Goal: Task Accomplishment & Management: Use online tool/utility

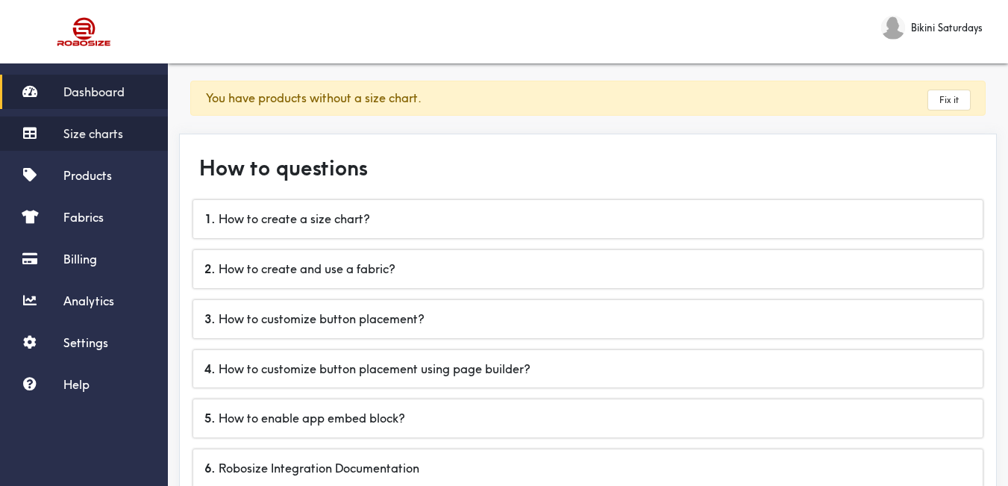
click at [102, 131] on span "Size charts" at bounding box center [93, 133] width 60 height 15
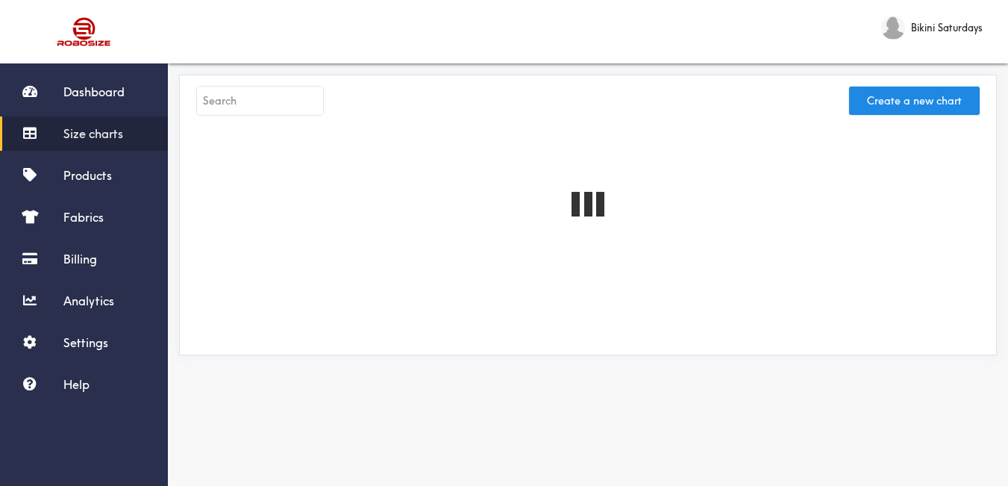
click at [305, 106] on input "text" at bounding box center [260, 101] width 126 height 28
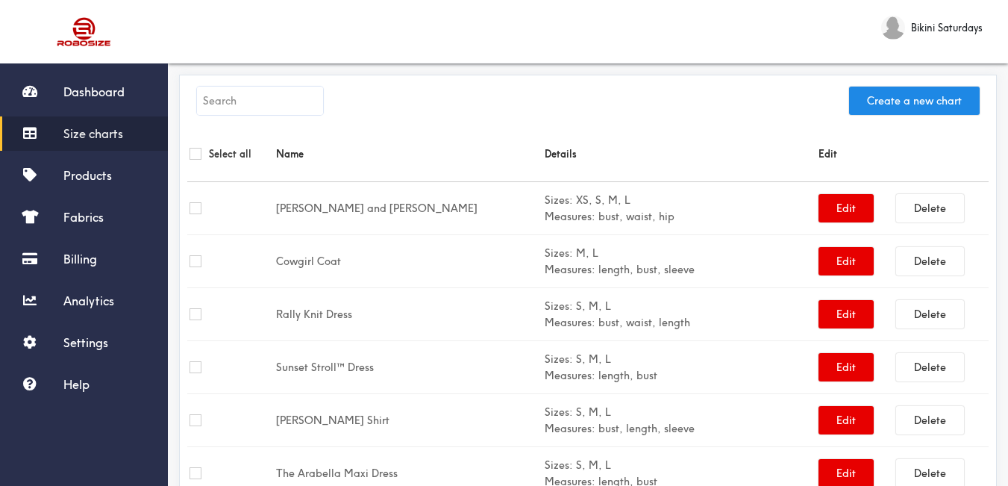
paste input "[PERSON_NAME] Dress"
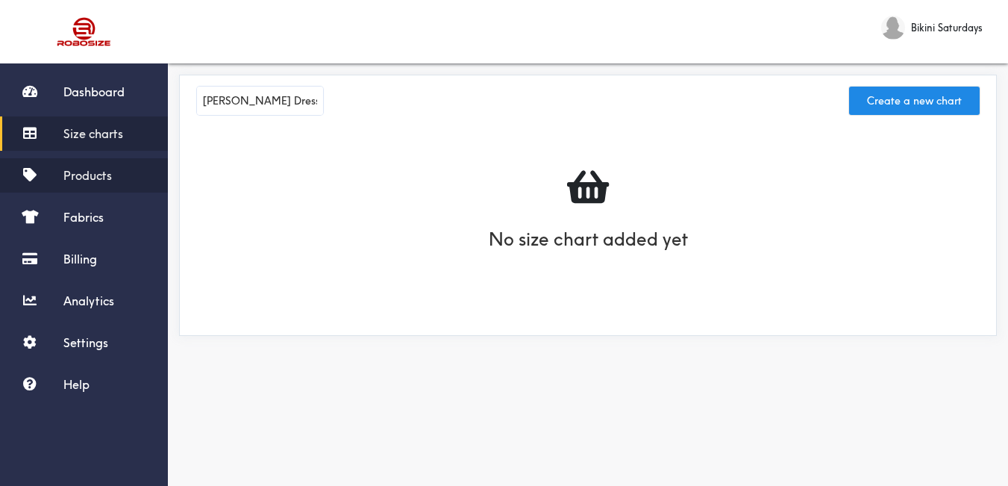
type input "[PERSON_NAME] Dress"
click at [104, 178] on span "Products" at bounding box center [87, 175] width 48 height 15
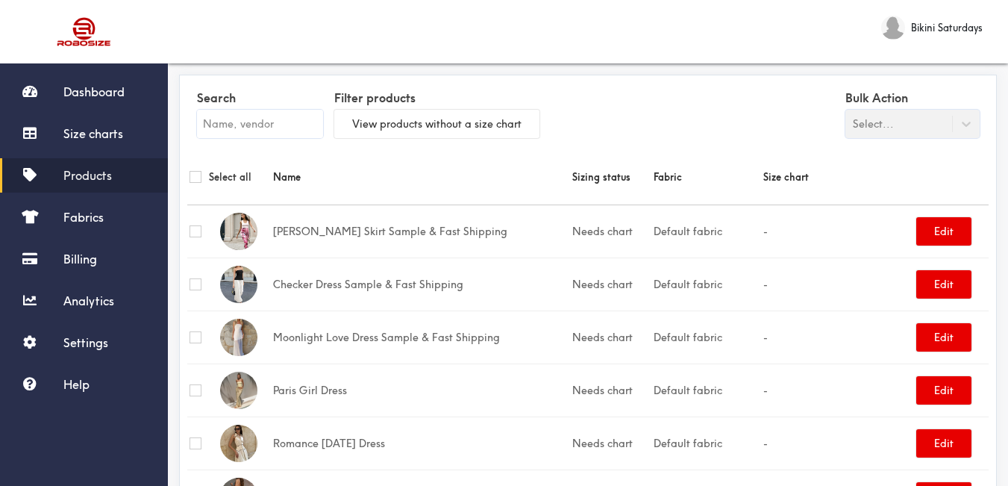
click at [304, 128] on input "text" at bounding box center [260, 124] width 126 height 28
paste input "[PERSON_NAME] Dress"
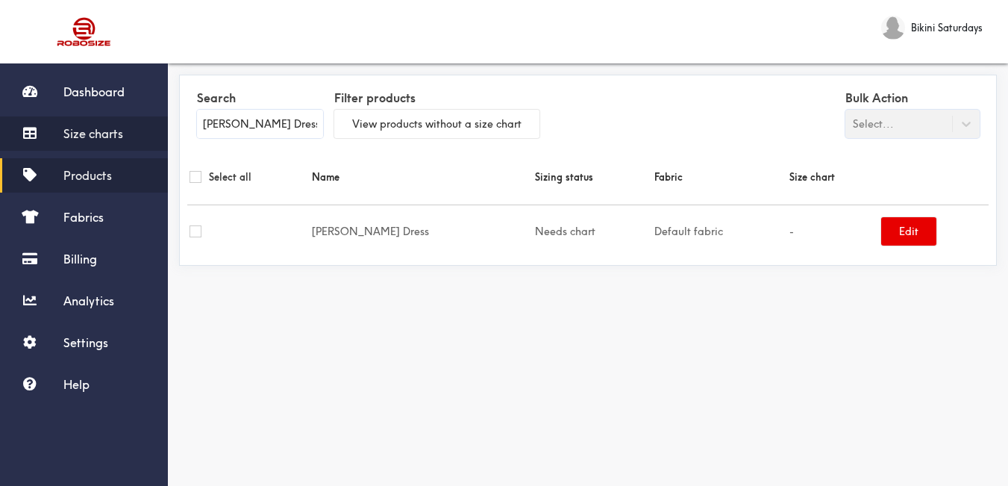
type input "[PERSON_NAME] Dress"
click at [114, 134] on span "Size charts" at bounding box center [93, 133] width 60 height 15
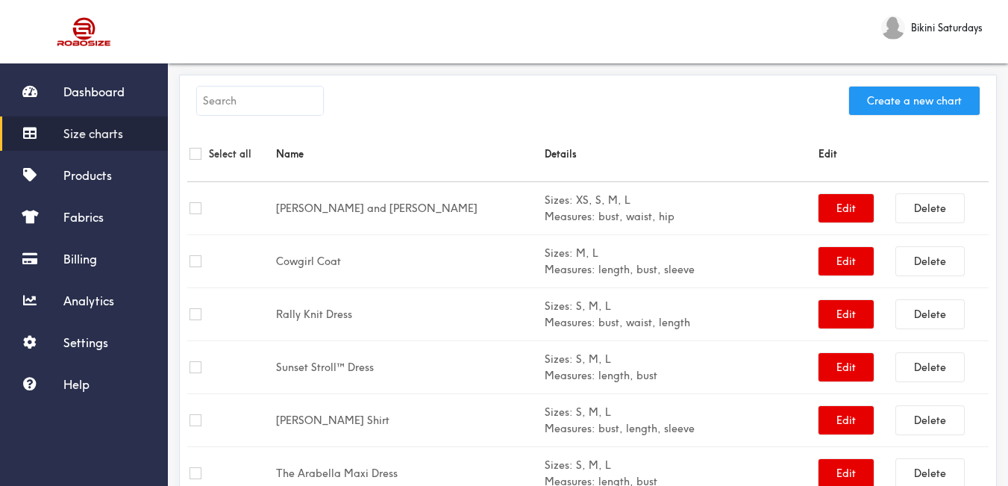
click at [917, 99] on button "Create a new chart" at bounding box center [914, 101] width 131 height 28
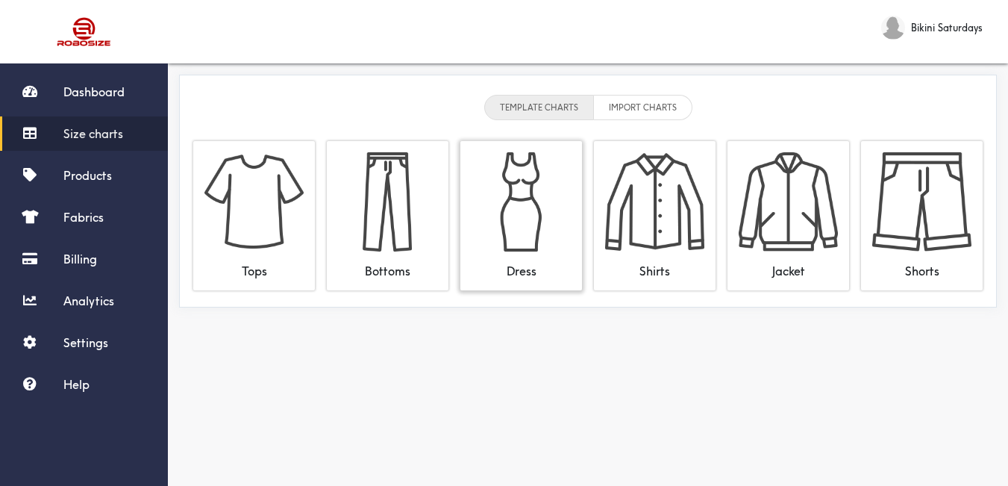
click at [515, 178] on img at bounding box center [520, 201] width 99 height 99
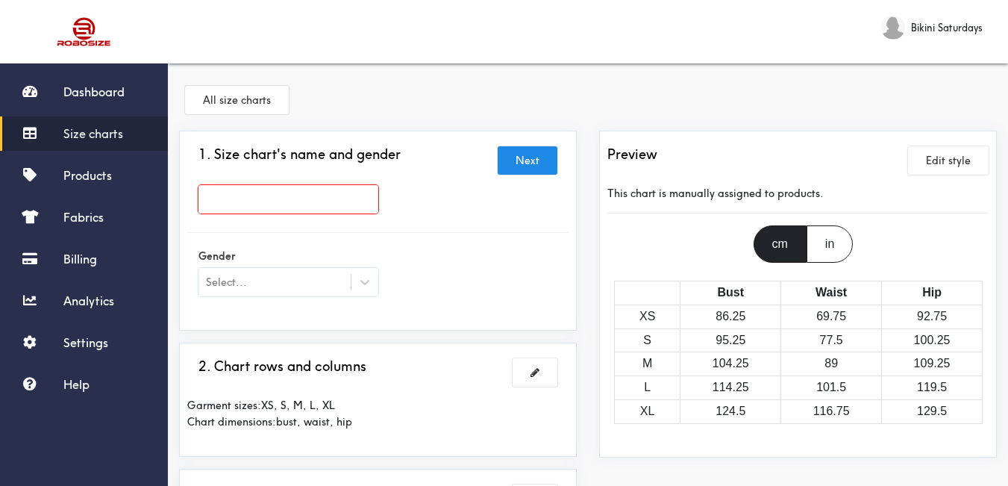
click at [327, 192] on input "text" at bounding box center [288, 199] width 180 height 28
paste input "[PERSON_NAME] Dress"
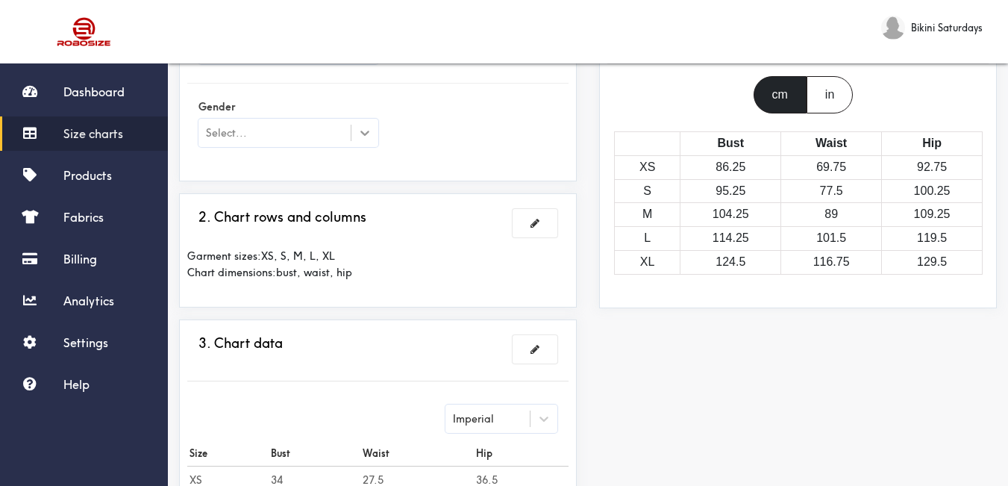
type input "[PERSON_NAME] Dress"
drag, startPoint x: 368, startPoint y: 139, endPoint x: 354, endPoint y: 152, distance: 19.6
click at [368, 140] on div at bounding box center [364, 132] width 27 height 27
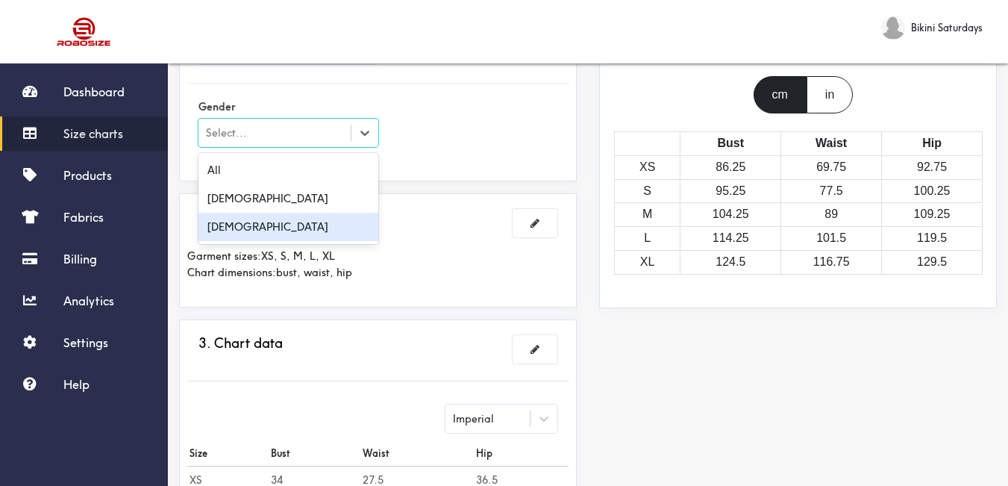
click at [266, 236] on div "Female" at bounding box center [288, 227] width 180 height 28
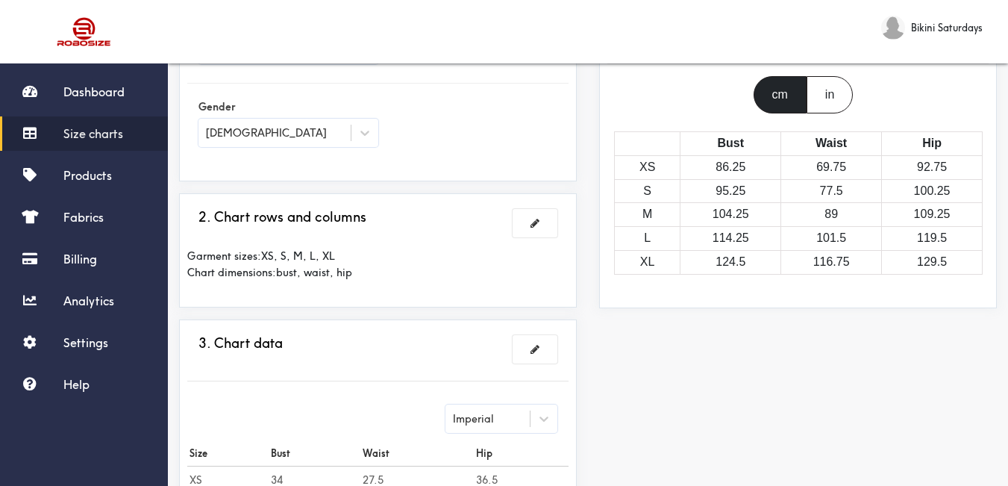
click at [407, 166] on div "1. Size chart's name and gender Next Nyla Dress Gender Female" at bounding box center [377, 81] width 381 height 183
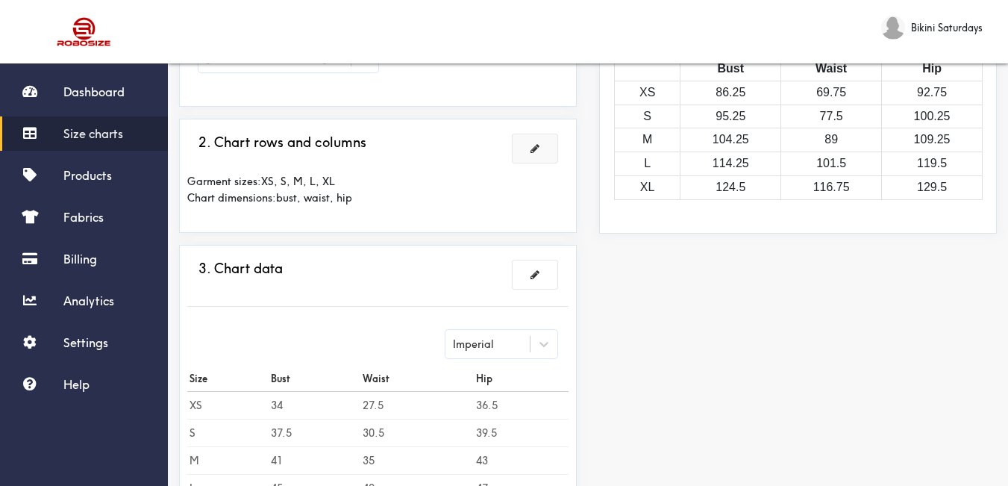
click at [531, 154] on button at bounding box center [534, 148] width 45 height 28
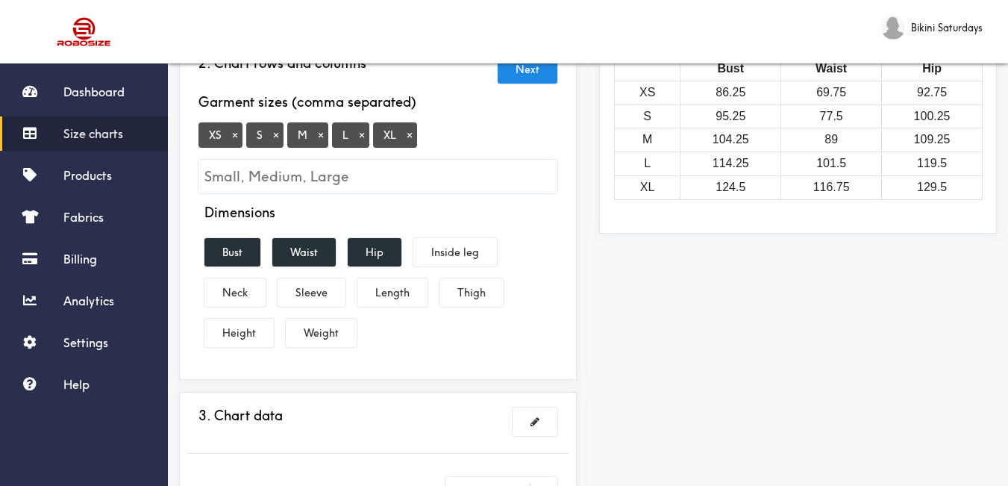
click at [242, 138] on button "×" at bounding box center [234, 134] width 15 height 13
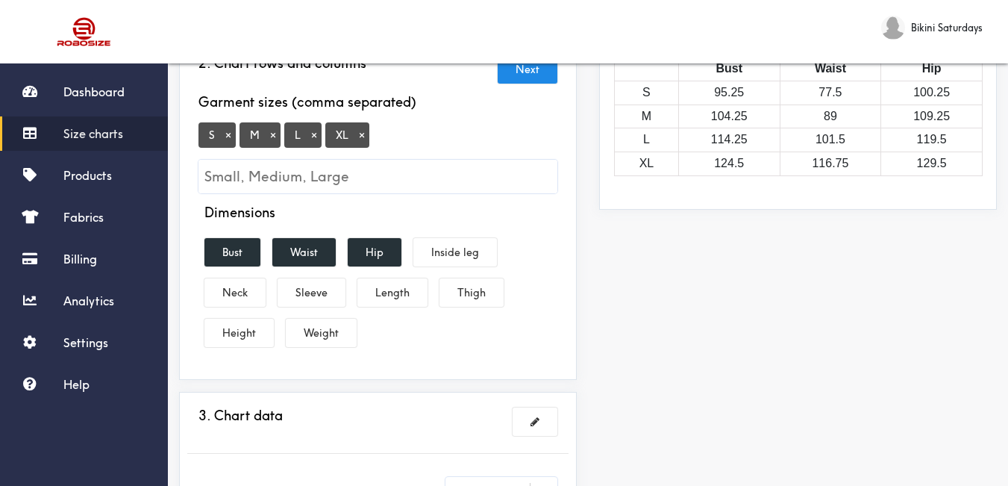
click at [379, 266] on button "Hip" at bounding box center [375, 252] width 54 height 28
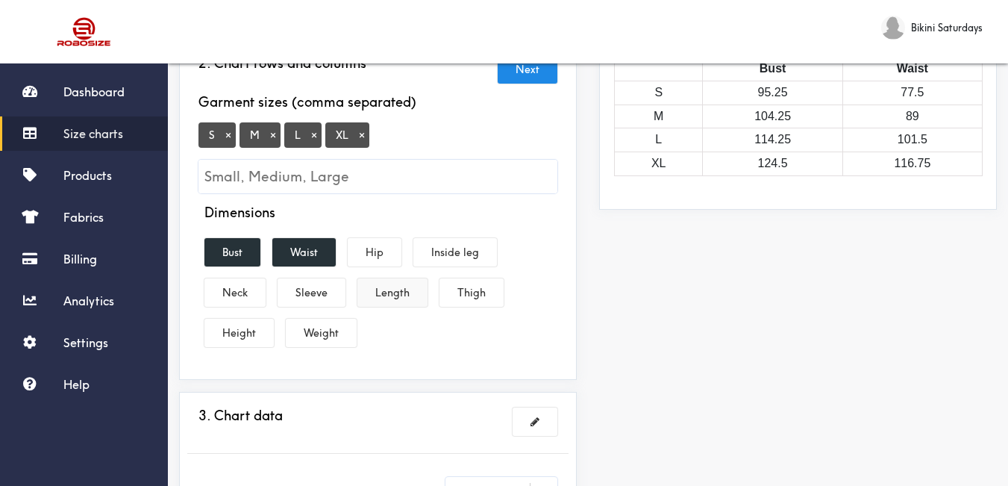
click at [401, 306] on button "Length" at bounding box center [392, 292] width 70 height 28
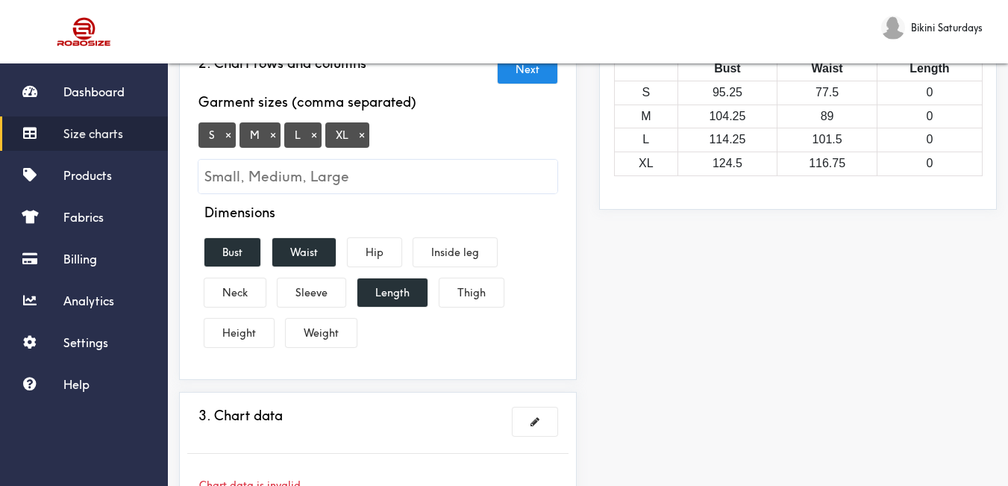
scroll to position [298, 0]
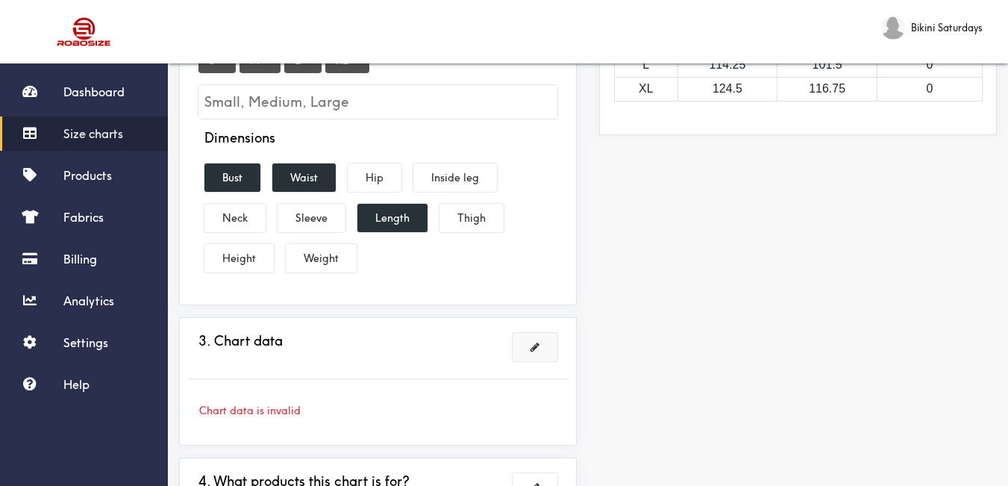
click at [530, 345] on button at bounding box center [534, 347] width 45 height 28
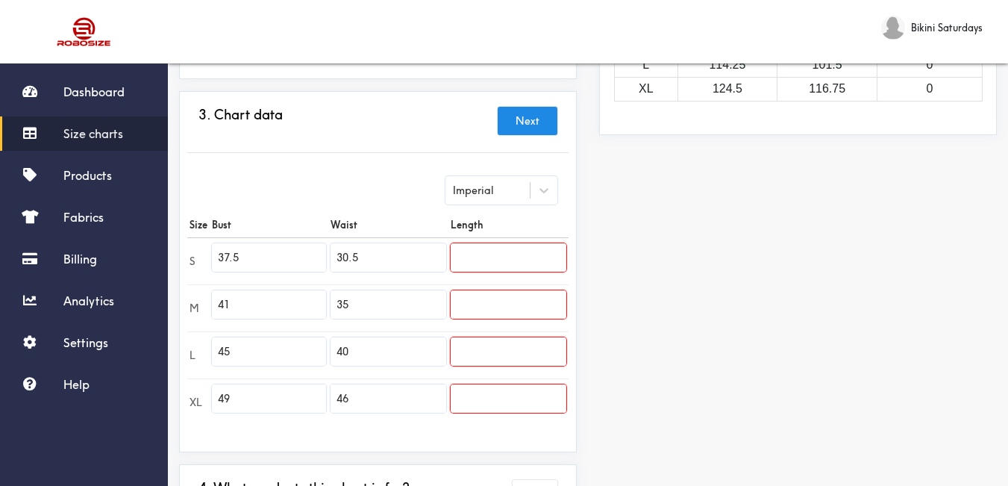
drag, startPoint x: 265, startPoint y: 263, endPoint x: 204, endPoint y: 264, distance: 61.2
click at [204, 264] on tr "S 37.5 30.5" at bounding box center [377, 260] width 381 height 47
paste input "4.6"
type input "34.6"
drag, startPoint x: 234, startPoint y: 297, endPoint x: 195, endPoint y: 304, distance: 40.2
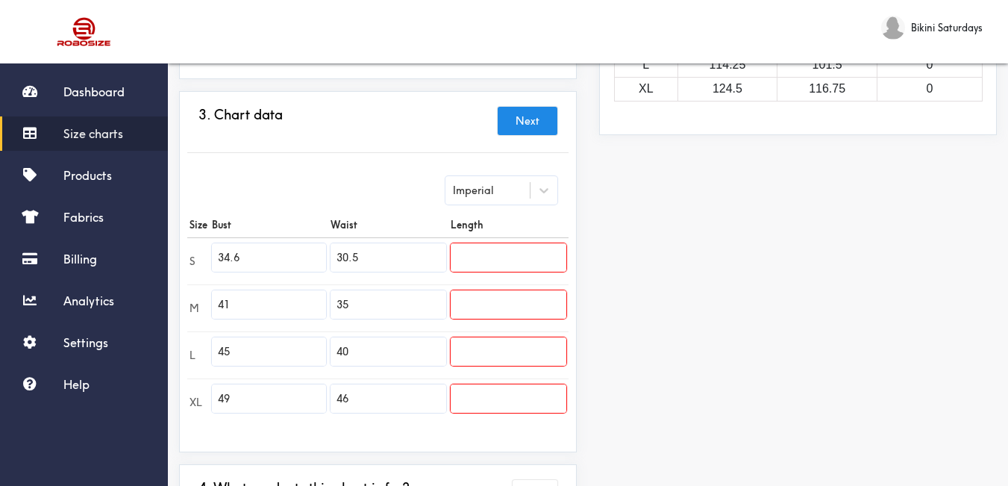
click at [189, 305] on tr "M 41 35" at bounding box center [377, 307] width 381 height 47
paste input "36.2"
type input "36.2"
drag, startPoint x: 238, startPoint y: 351, endPoint x: 202, endPoint y: 351, distance: 35.8
click at [200, 352] on tr "L 45 40" at bounding box center [377, 354] width 381 height 47
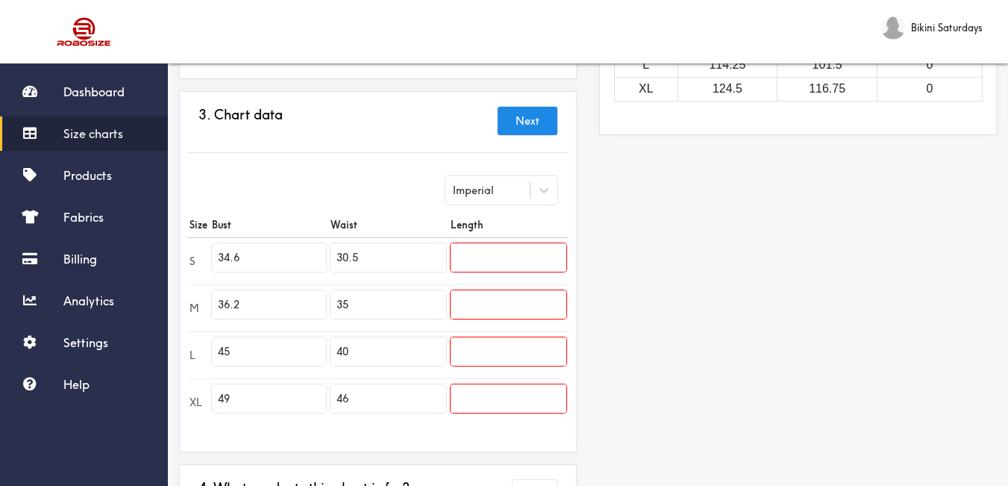
paste input "38.6"
type input "38.6"
drag, startPoint x: 240, startPoint y: 398, endPoint x: 189, endPoint y: 393, distance: 51.7
click at [188, 393] on tr "XL 49 46" at bounding box center [377, 401] width 381 height 47
paste input "0."
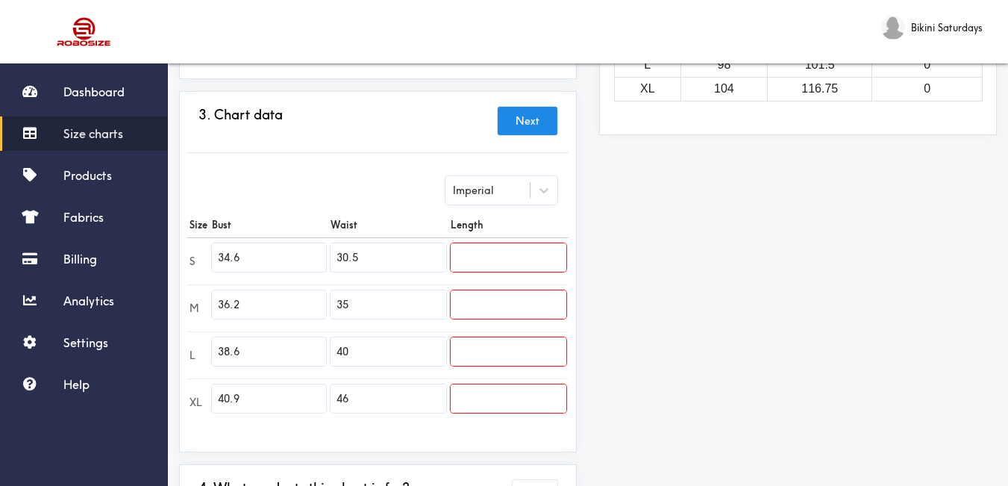
type input "40.9"
drag, startPoint x: 376, startPoint y: 261, endPoint x: 325, endPoint y: 253, distance: 51.4
click at [325, 253] on tr "S 34.6 30.5" at bounding box center [377, 260] width 381 height 47
paste input "26.0"
type input "26.0"
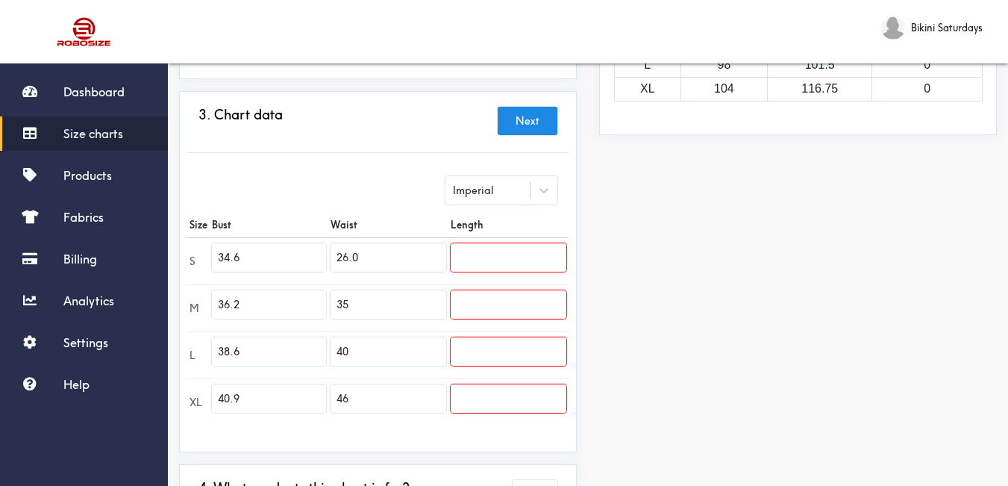
drag, startPoint x: 357, startPoint y: 309, endPoint x: 316, endPoint y: 307, distance: 40.3
click at [316, 307] on tr "M 36.2 35" at bounding box center [377, 307] width 381 height 47
paste input "27.6"
type input "27.6"
drag, startPoint x: 377, startPoint y: 348, endPoint x: 312, endPoint y: 351, distance: 65.7
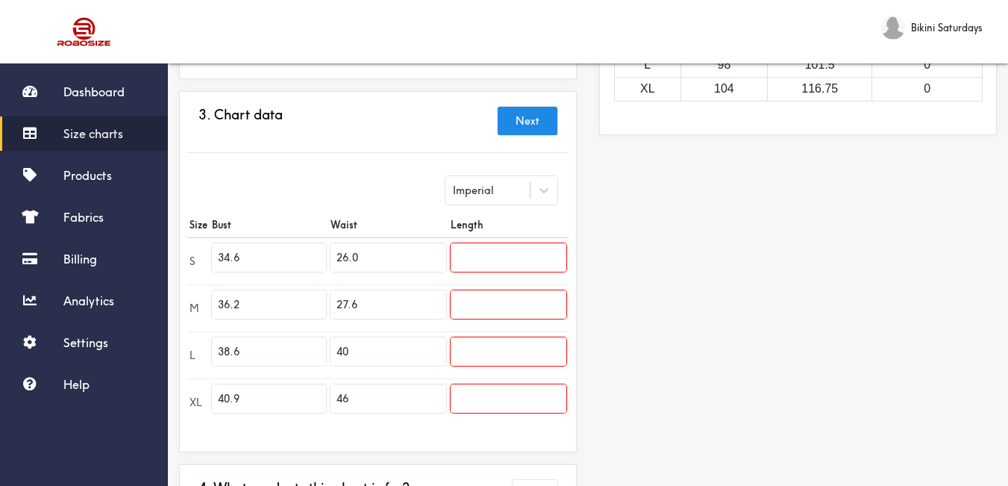
click at [312, 351] on tr "L 38.6 40" at bounding box center [377, 354] width 381 height 47
paste input "29.9"
type input "29.9"
drag, startPoint x: 324, startPoint y: 393, endPoint x: 310, endPoint y: 392, distance: 14.2
click at [310, 392] on tr "XL 40.9 46" at bounding box center [377, 401] width 381 height 47
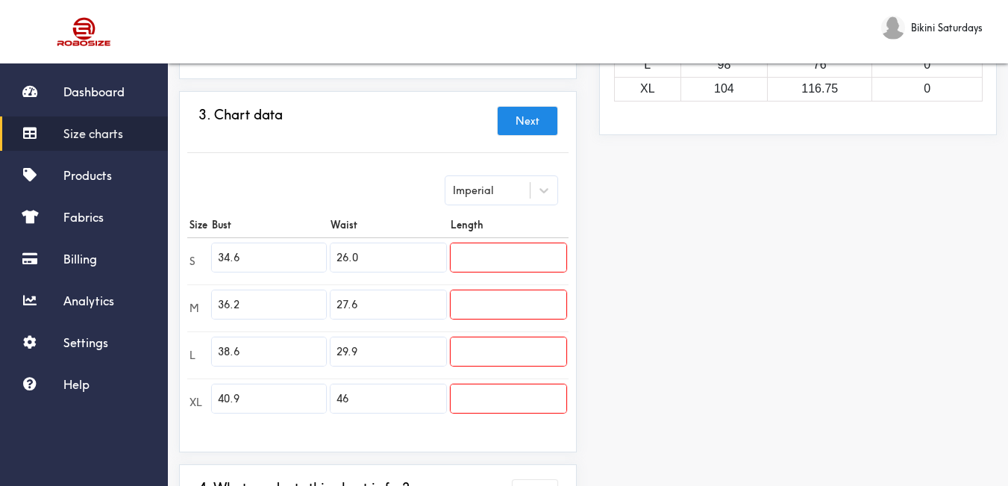
paste input "32.3"
type input "32.3"
click at [524, 242] on td at bounding box center [508, 260] width 120 height 47
click at [531, 254] on input "text" at bounding box center [508, 257] width 116 height 28
paste input "48.0"
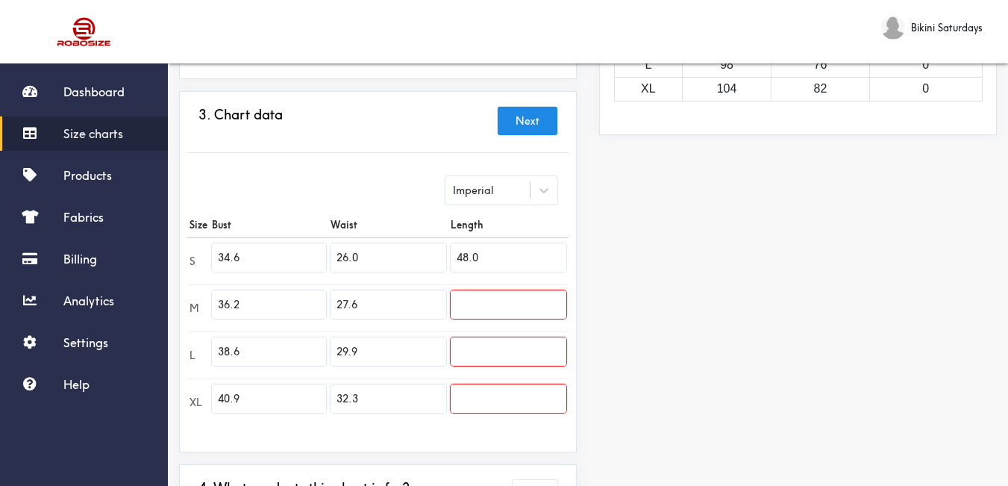
type input "48.0"
click at [503, 313] on input "text" at bounding box center [508, 304] width 116 height 28
paste input "48.4"
type input "48.4"
click at [539, 348] on input "text" at bounding box center [508, 351] width 116 height 28
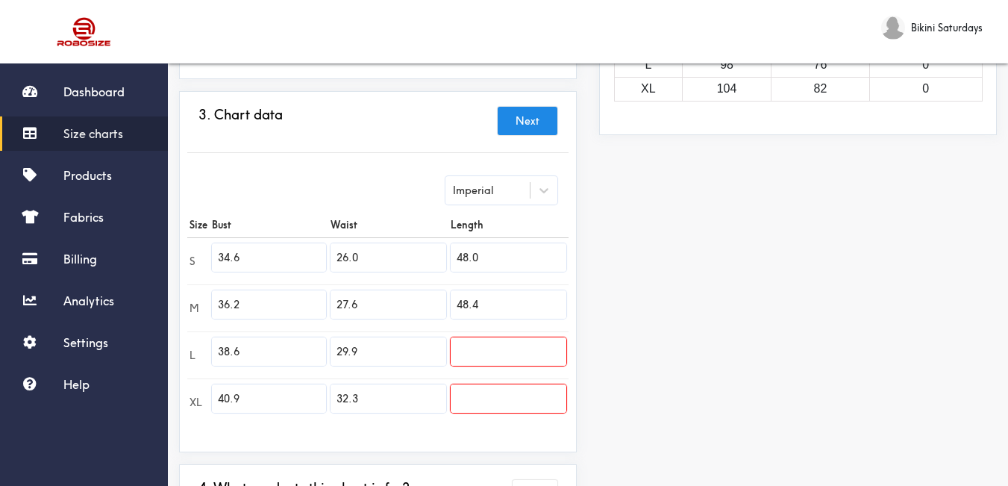
paste input "49.2"
type input "49.2"
click at [496, 403] on input "text" at bounding box center [508, 398] width 116 height 28
paste input "49.2"
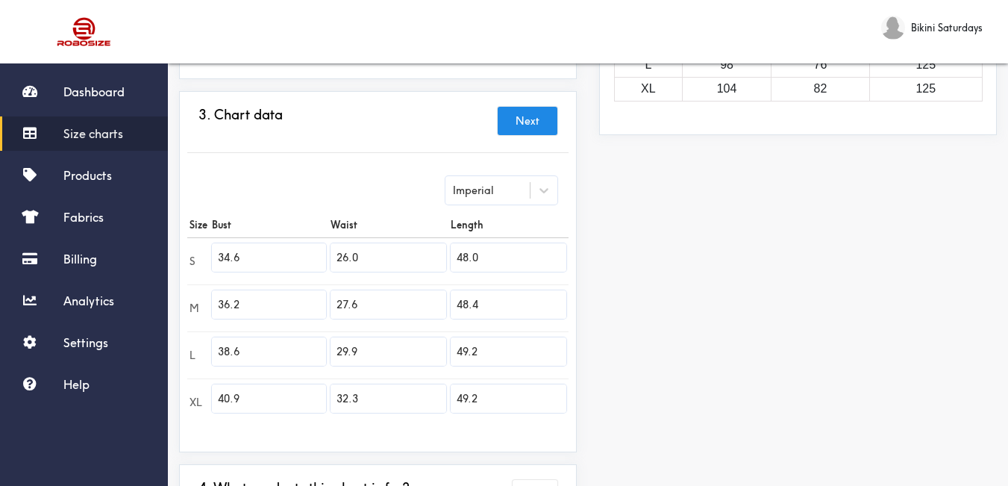
type input "49.2"
click at [656, 404] on div "Preview Edit style This chart is manually assigned to products. cm in Bust Wais…" at bounding box center [798, 202] width 420 height 741
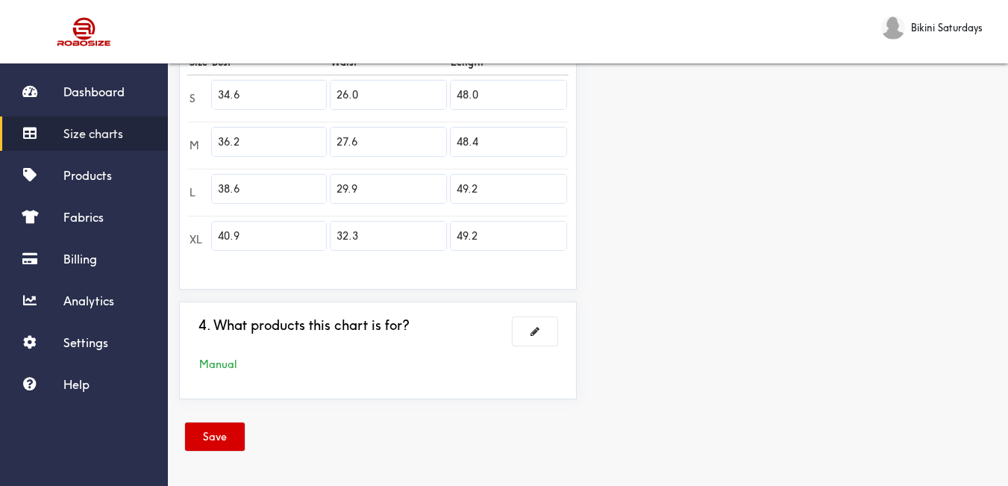
click at [217, 443] on button "Save" at bounding box center [215, 436] width 60 height 28
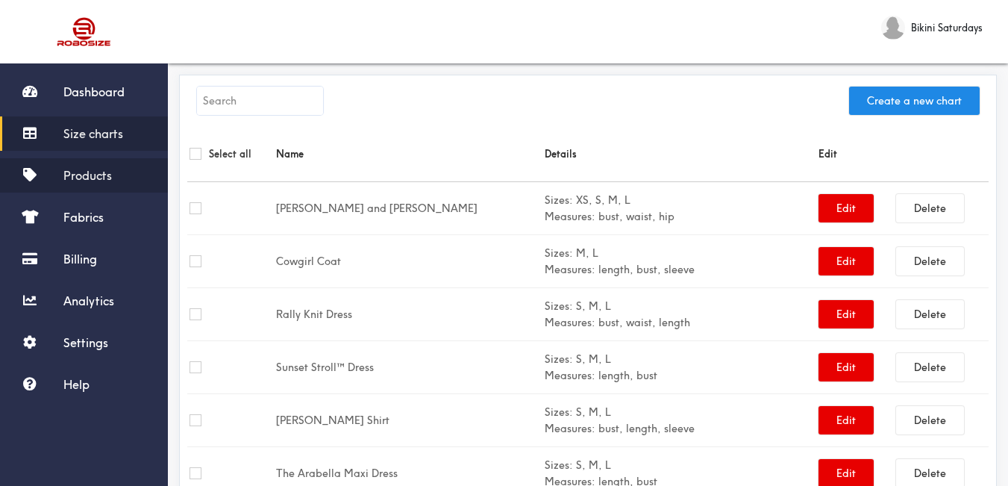
click at [93, 169] on span "Products" at bounding box center [87, 175] width 48 height 15
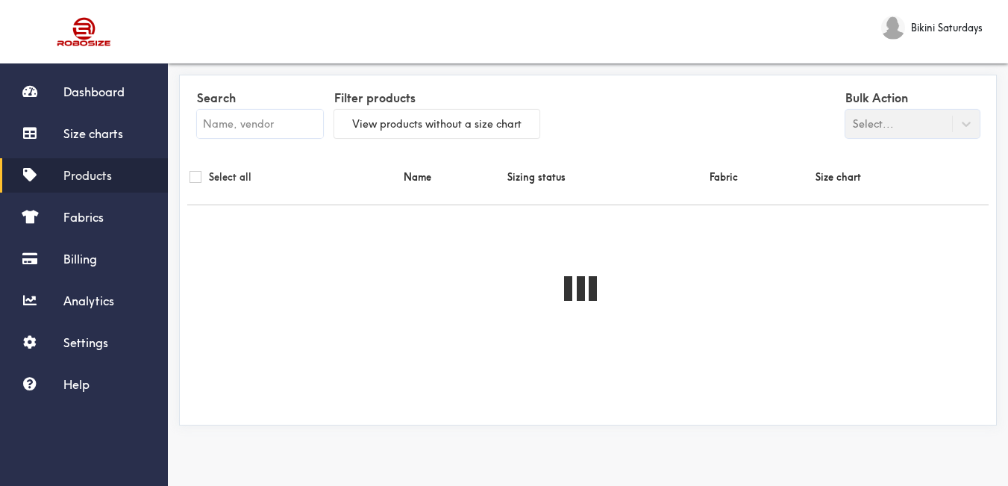
click at [289, 135] on input "text" at bounding box center [260, 124] width 126 height 28
paste input "[PERSON_NAME] Dress"
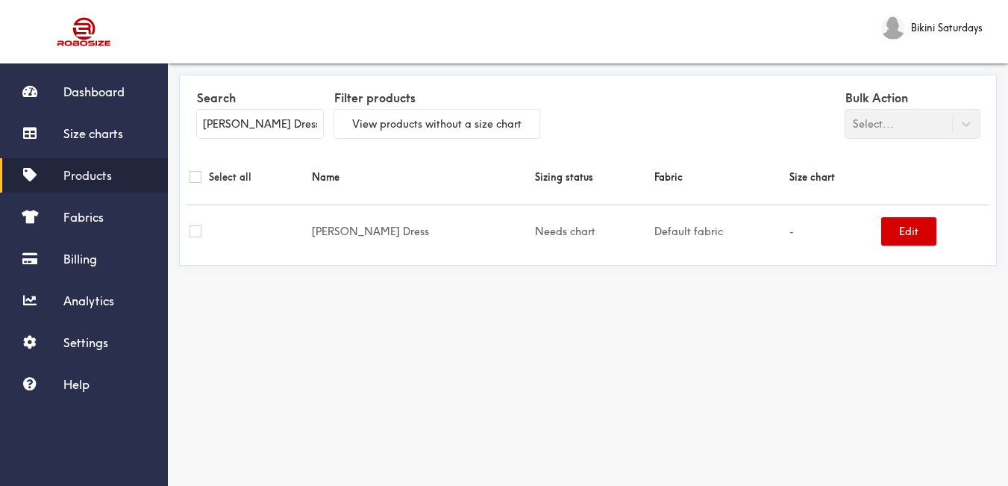
type input "[PERSON_NAME] Dress"
click at [893, 240] on button "Edit" at bounding box center [908, 231] width 55 height 28
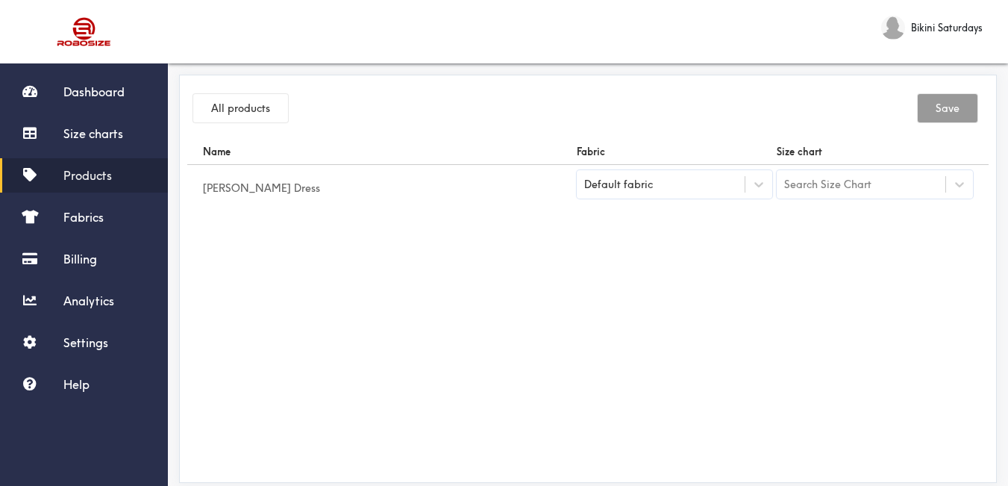
click at [719, 181] on div "Default fabric" at bounding box center [661, 184] width 169 height 15
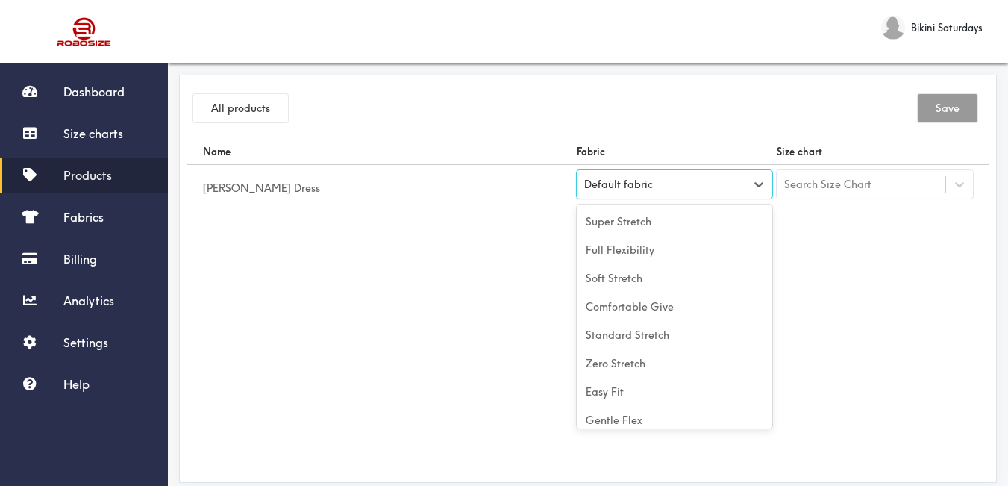
scroll to position [66, 0]
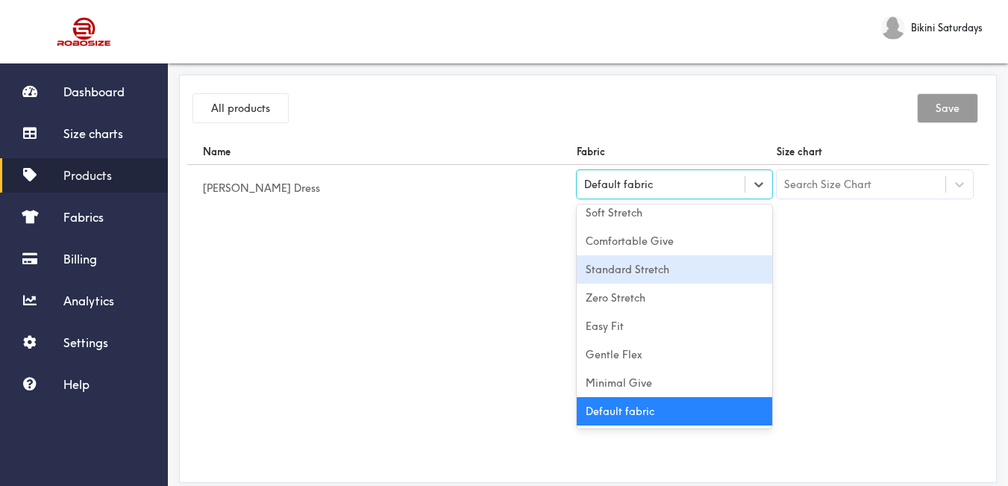
click at [637, 273] on div "Standard Stretch" at bounding box center [675, 269] width 196 height 28
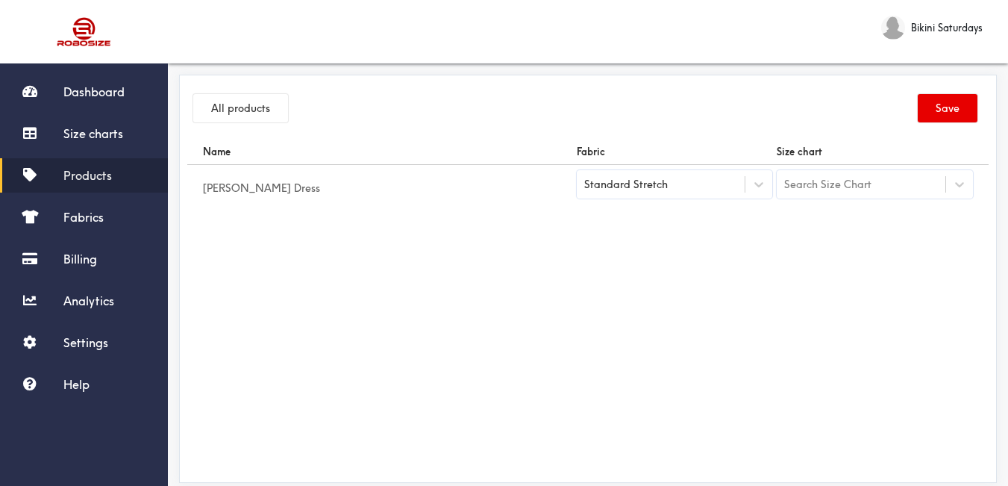
click at [757, 294] on div "Name Fabric Size chart Nyla Dress Standard Stretch Search Size Chart" at bounding box center [587, 307] width 801 height 336
click at [788, 183] on div "Search Size Chart" at bounding box center [827, 184] width 87 height 16
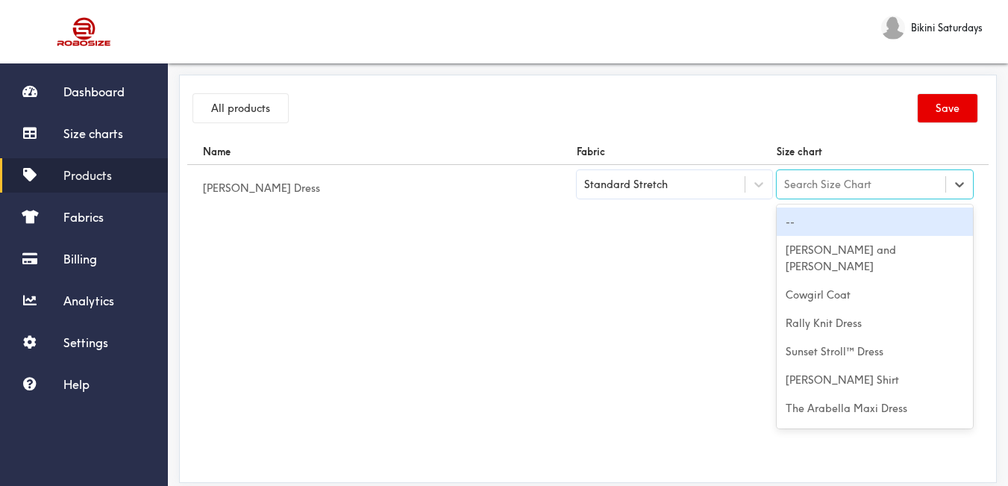
paste input "[PERSON_NAME] Dress"
type input "[PERSON_NAME] Dress"
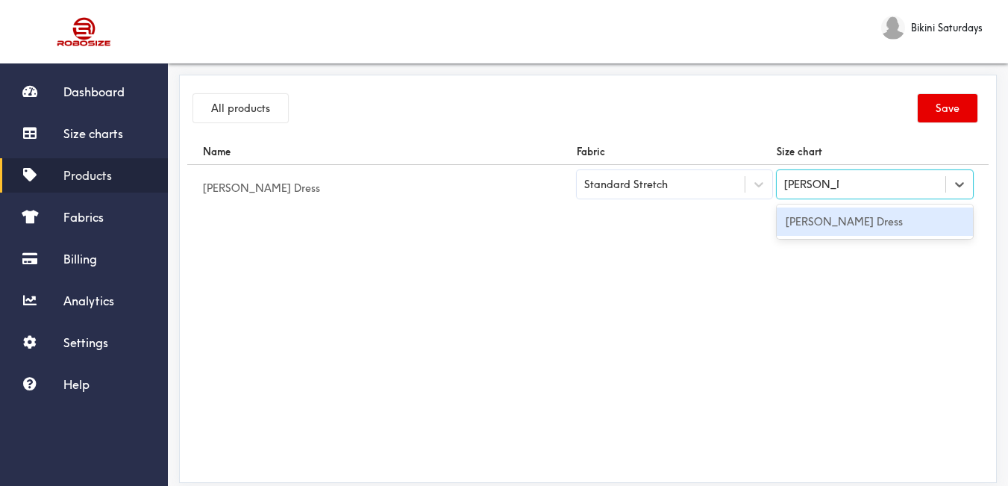
click at [811, 226] on div "[PERSON_NAME] Dress" at bounding box center [874, 221] width 196 height 28
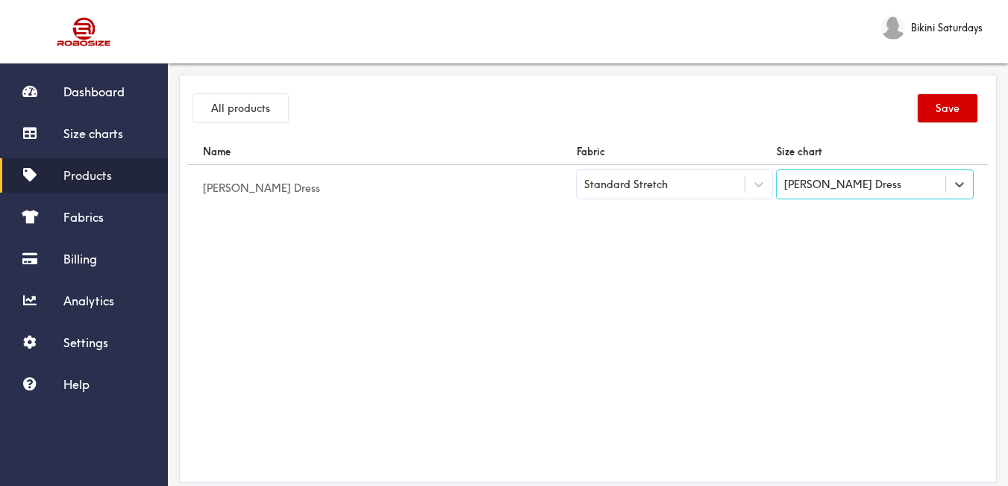
click at [944, 109] on button "Save" at bounding box center [947, 108] width 60 height 28
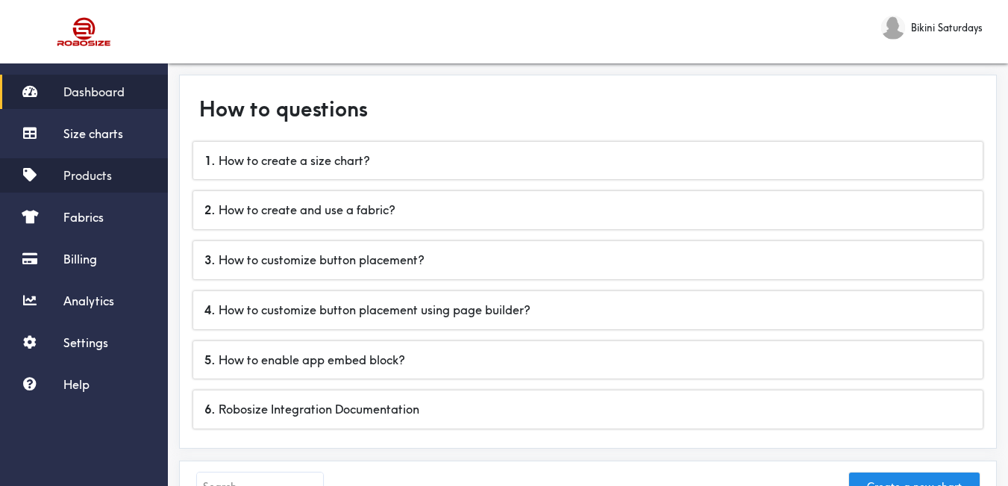
click at [96, 183] on link "Products" at bounding box center [84, 175] width 168 height 34
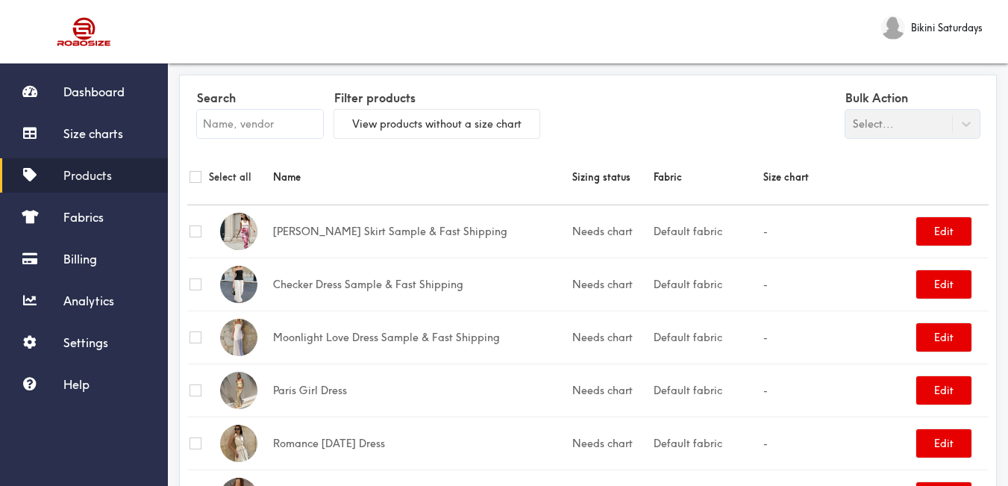
click at [251, 127] on input "text" at bounding box center [260, 124] width 126 height 28
paste input "Rocks Bikini"
click at [250, 117] on input "Rocks Bikini" at bounding box center [260, 124] width 126 height 28
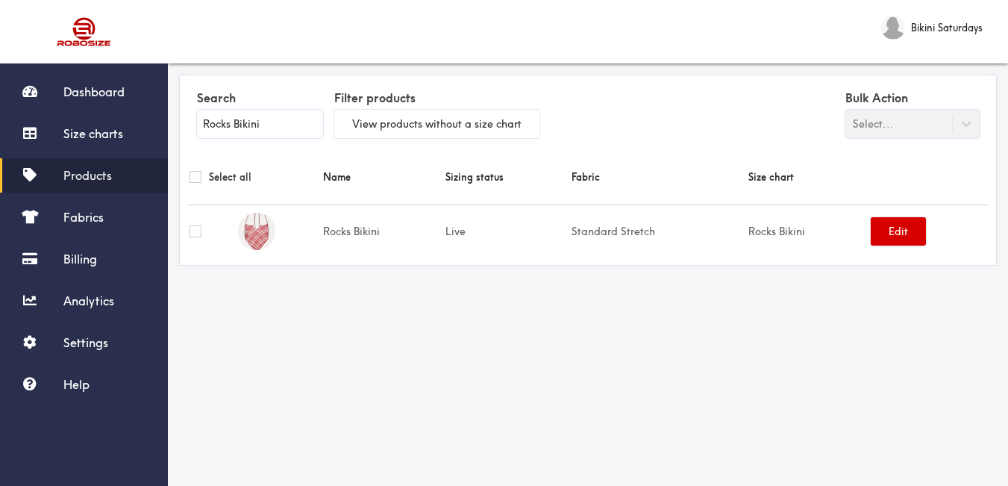
type input "Rocks Bikini"
click at [889, 236] on button "Edit" at bounding box center [897, 231] width 55 height 28
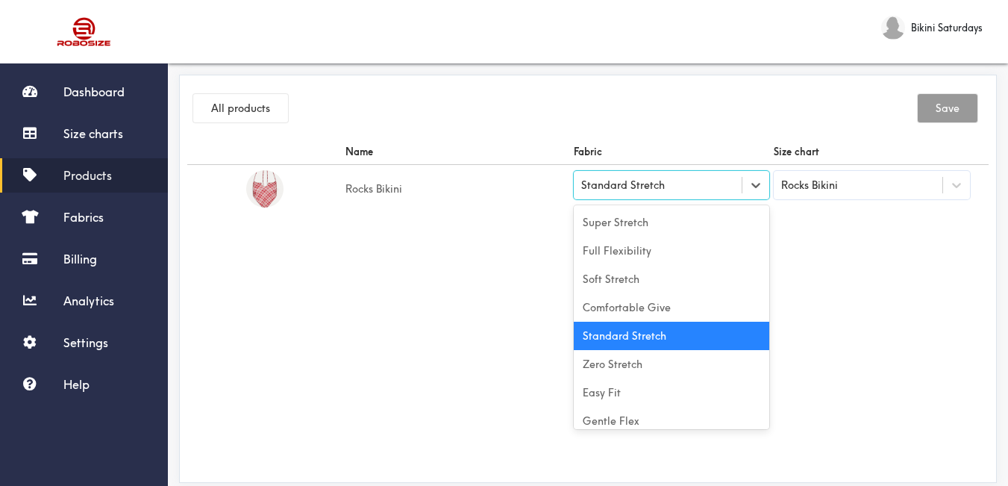
click at [626, 195] on div "Standard Stretch" at bounding box center [672, 185] width 196 height 28
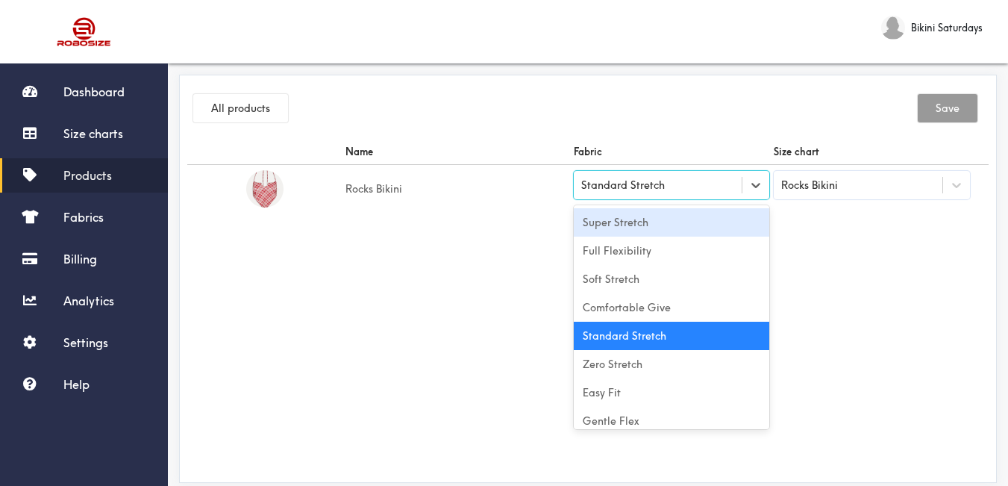
click at [614, 228] on div "Super Stretch" at bounding box center [672, 222] width 196 height 28
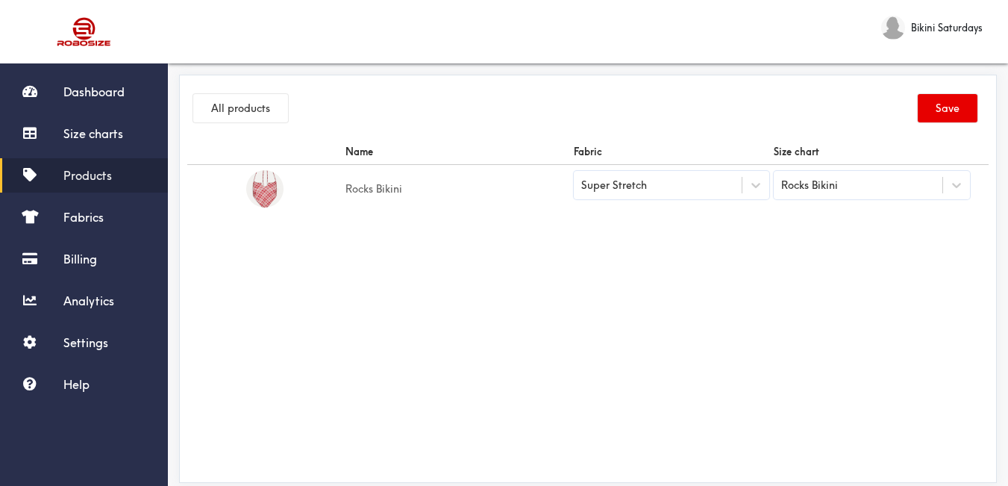
click at [577, 236] on div "Name Fabric Size chart Rocks Bikini Super Stretch Rocks Bikini" at bounding box center [587, 307] width 801 height 336
click at [944, 116] on button "Save" at bounding box center [947, 108] width 60 height 28
